Goal: Information Seeking & Learning: Learn about a topic

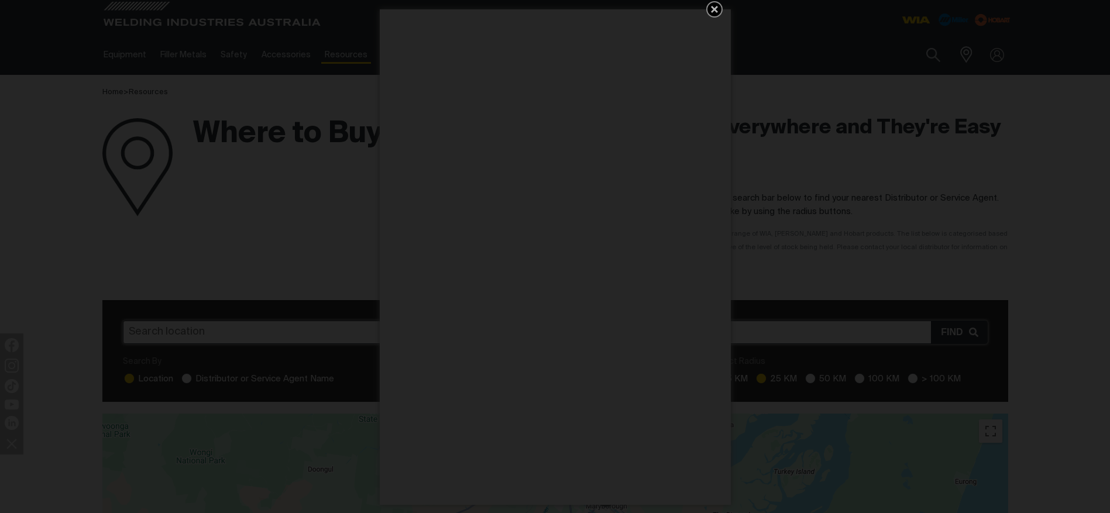
click at [713, 6] on icon "Get 5 WIA Welding Guides Free!" at bounding box center [715, 9] width 14 height 14
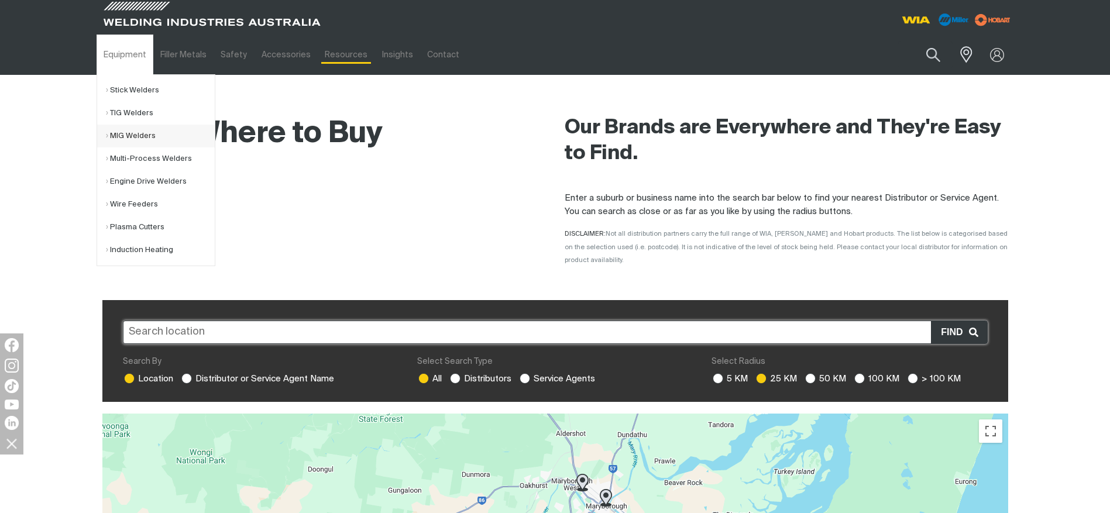
click at [121, 136] on link "MIG Welders" at bounding box center [160, 136] width 109 height 23
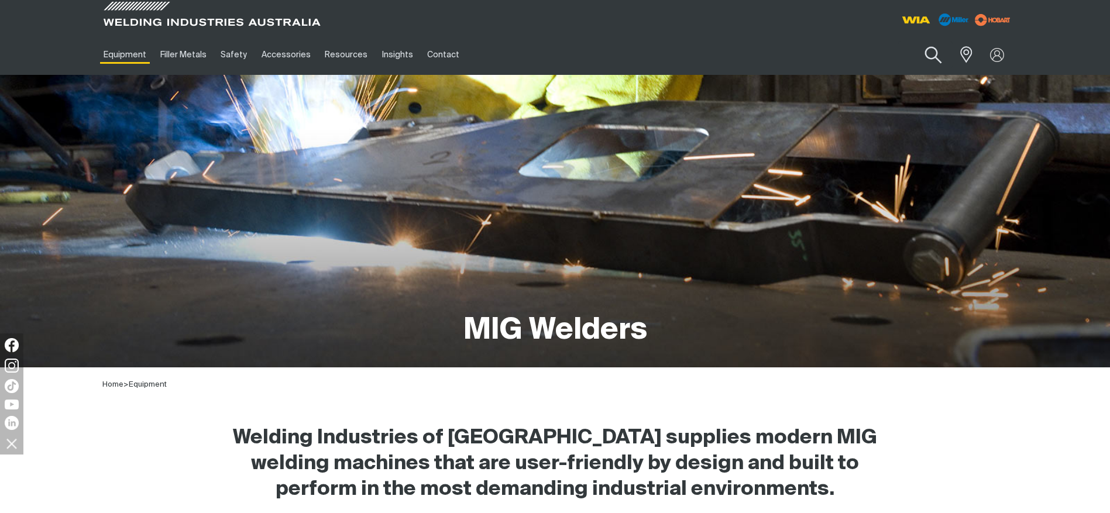
click at [926, 51] on button "Search products" at bounding box center [932, 55] width 47 height 33
click at [789, 50] on input "Search" at bounding box center [862, 55] width 180 height 26
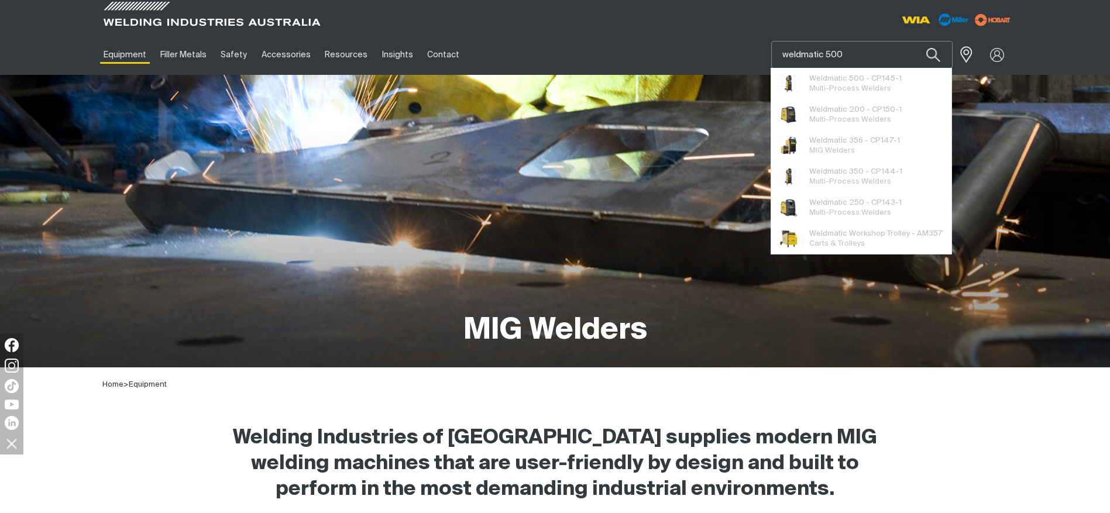
type input "weldmatic 500"
click at [914, 41] on button "Search products" at bounding box center [934, 55] width 40 height 28
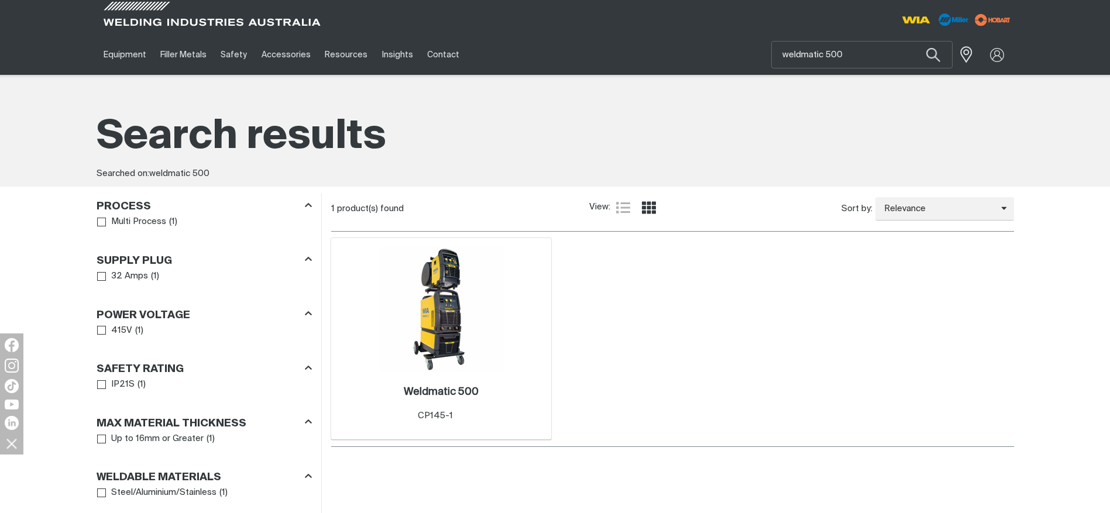
click at [436, 334] on img at bounding box center [441, 309] width 125 height 125
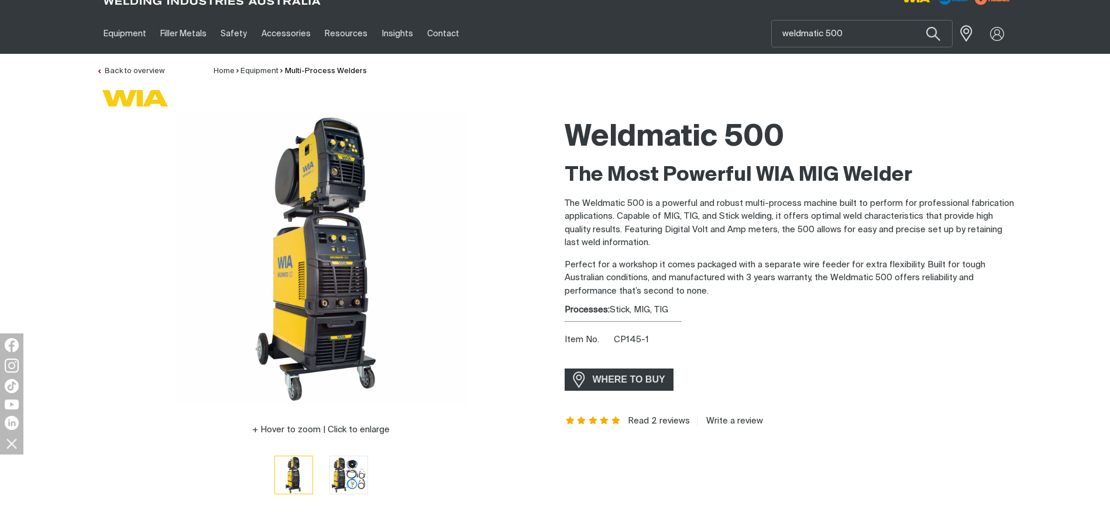
scroll to position [59, 0]
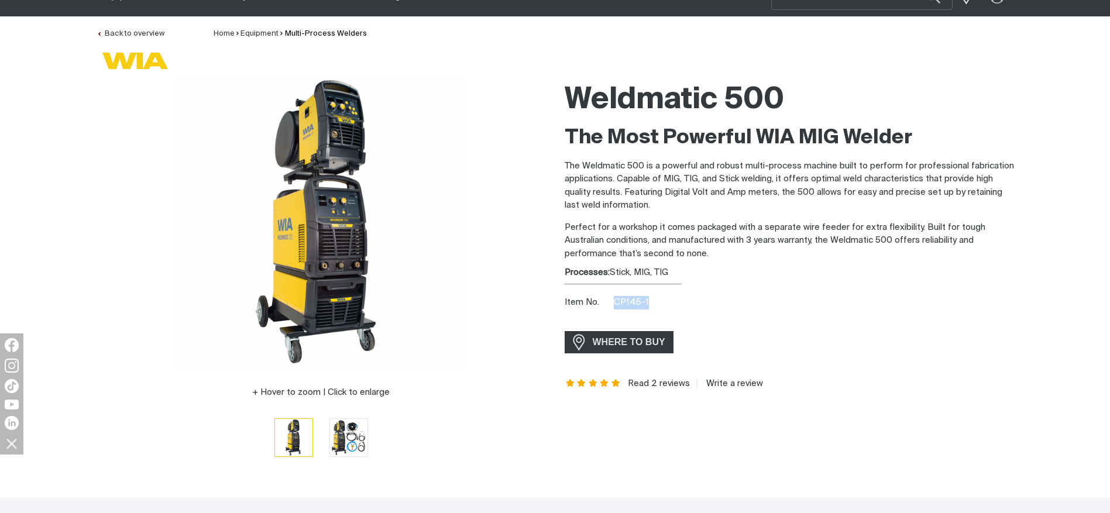
drag, startPoint x: 654, startPoint y: 304, endPoint x: 605, endPoint y: 301, distance: 49.3
click at [605, 301] on div "Item No. CP145-1" at bounding box center [789, 302] width 449 height 13
copy span "CP145-1"
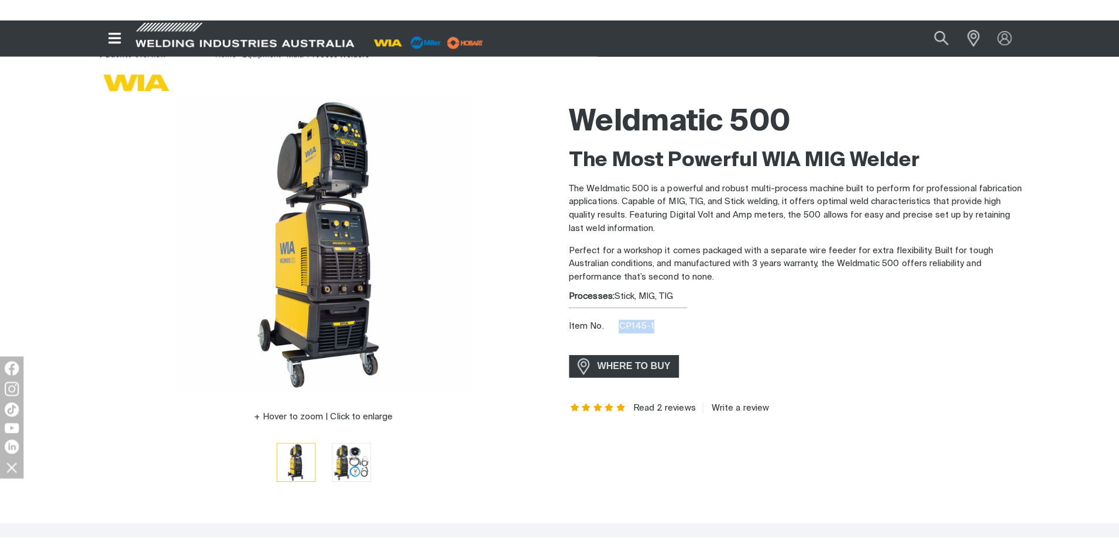
scroll to position [0, 0]
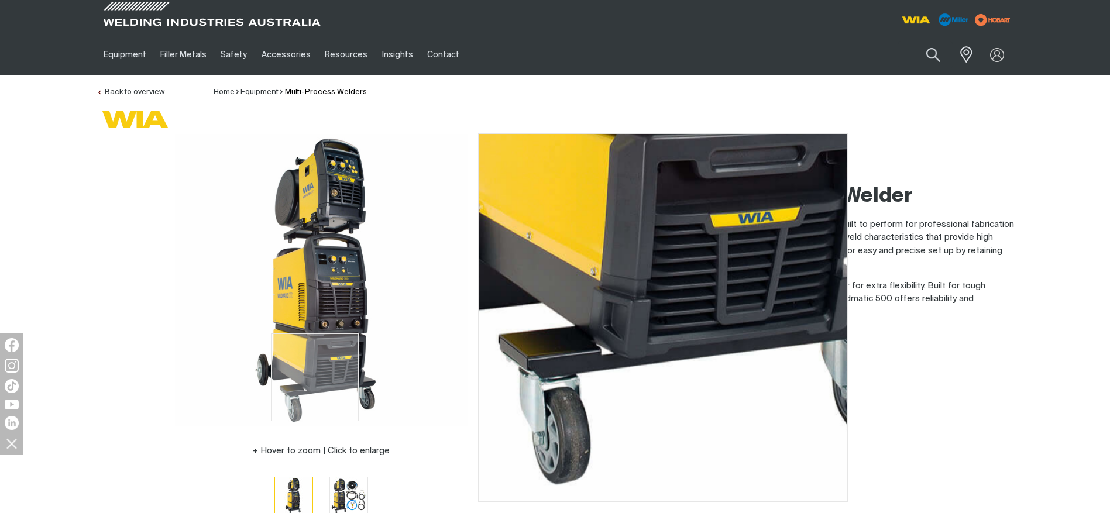
drag, startPoint x: 380, startPoint y: 417, endPoint x: 318, endPoint y: 359, distance: 85.3
click at [318, 359] on img at bounding box center [321, 280] width 293 height 293
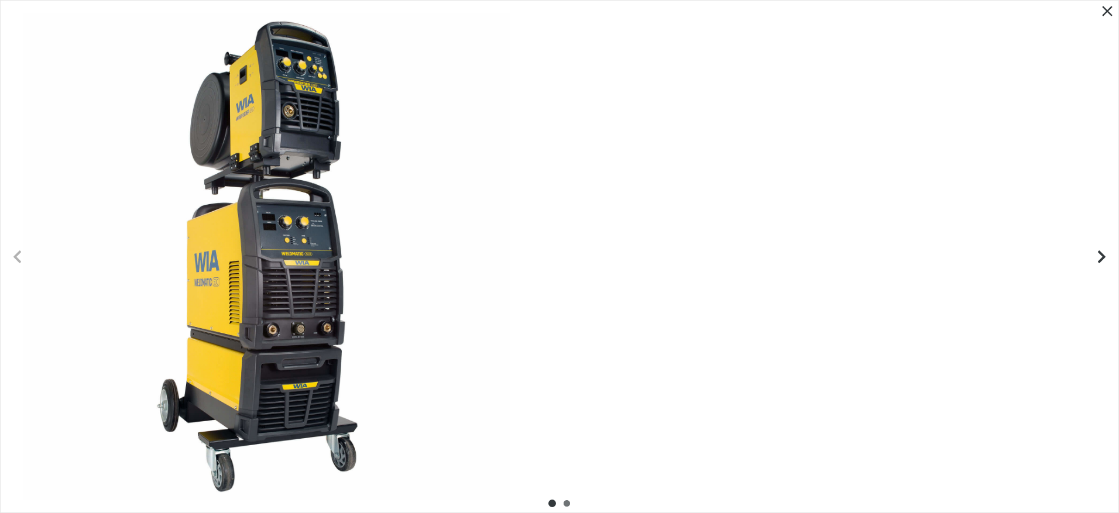
drag, startPoint x: 679, startPoint y: 485, endPoint x: 389, endPoint y: 445, distance: 293.5
click at [389, 445] on div at bounding box center [267, 257] width 1118 height 512
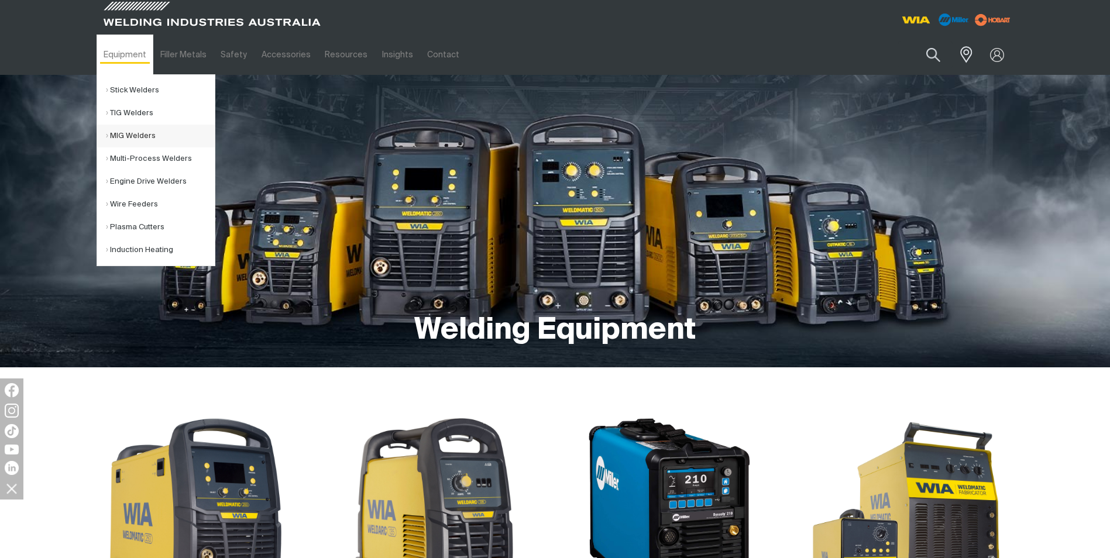
click at [123, 135] on link "MIG Welders" at bounding box center [160, 136] width 109 height 23
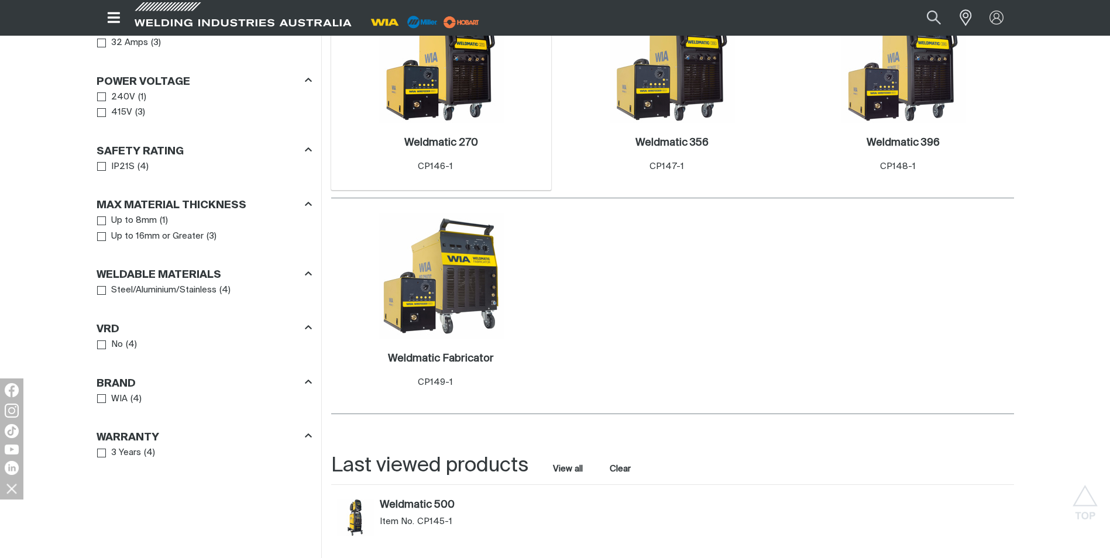
scroll to position [702, 0]
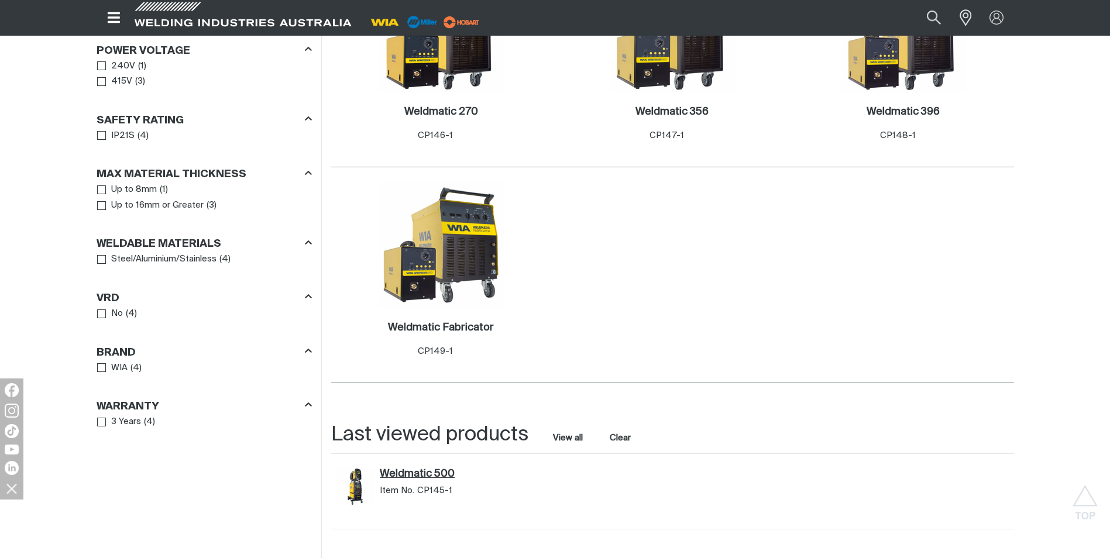
click at [423, 477] on link "Weldmatic 500" at bounding box center [466, 474] width 173 height 13
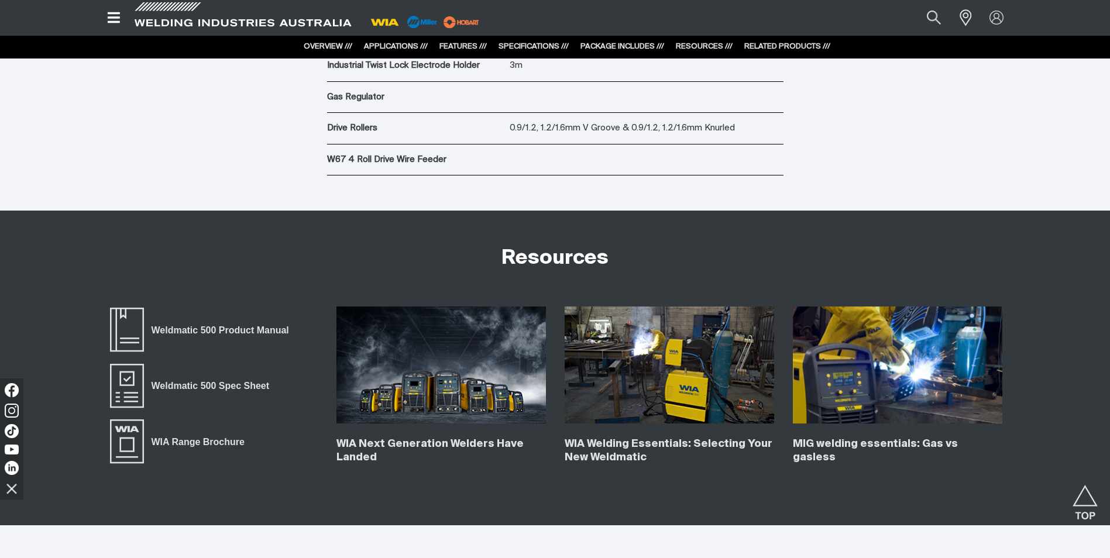
scroll to position [4565, 0]
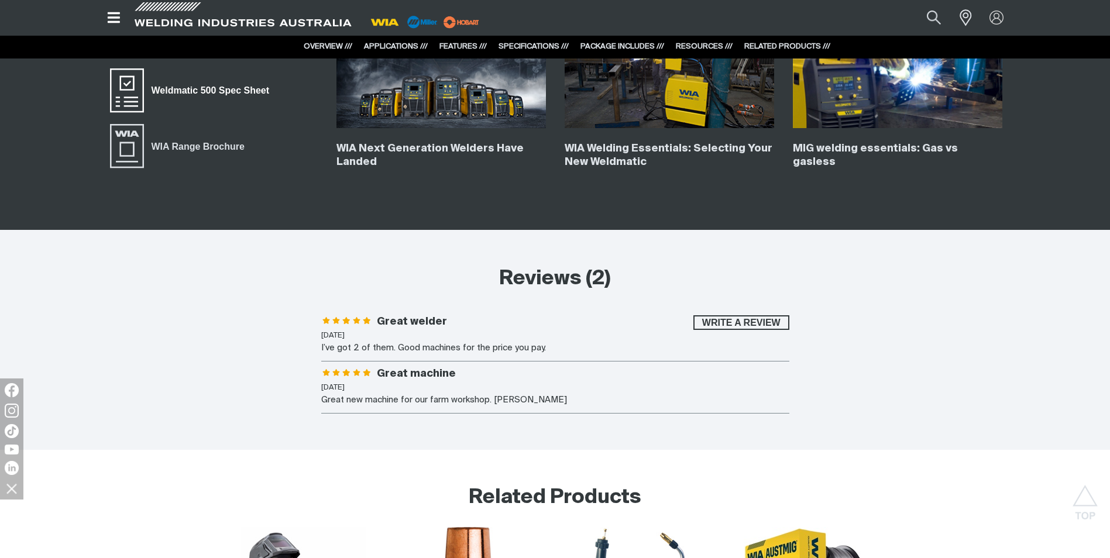
click at [128, 89] on span "Weldmatic 500 Spec Sheet" at bounding box center [126, 90] width 37 height 47
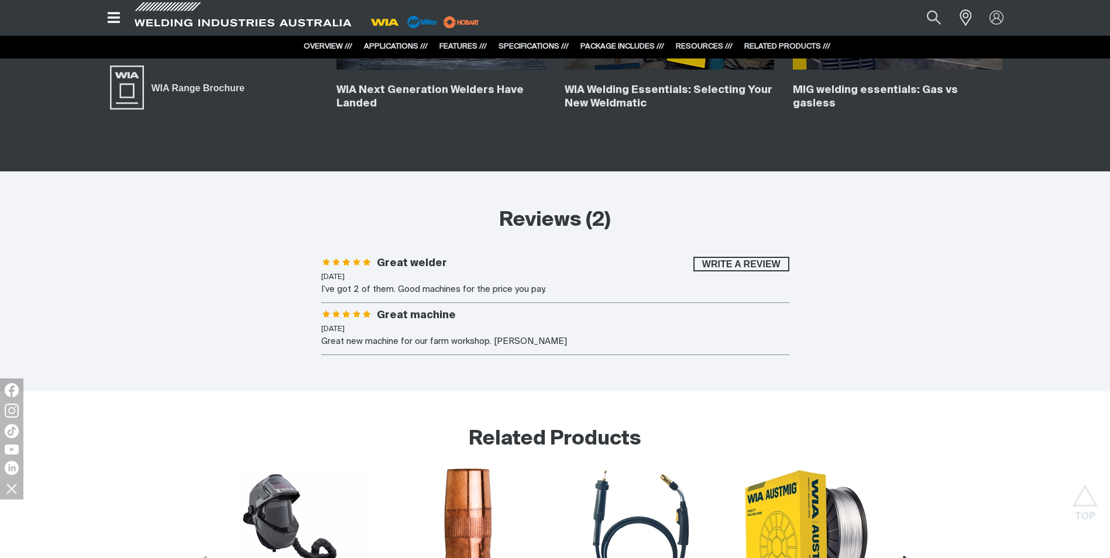
scroll to position [4389, 0]
